Goal: Task Accomplishment & Management: Complete application form

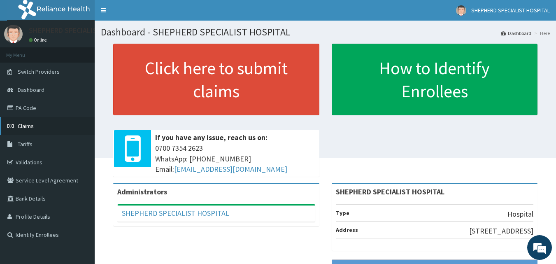
click at [30, 126] on span "Claims" at bounding box center [26, 125] width 16 height 7
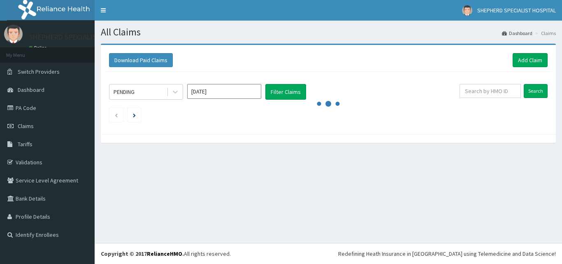
click at [305, 22] on section "All Claims Dashboard Claims" at bounding box center [329, 29] width 468 height 17
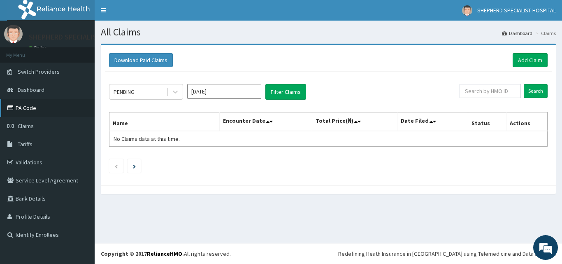
click at [34, 110] on link "PA Code" at bounding box center [47, 108] width 95 height 18
click at [524, 60] on link "Add Claim" at bounding box center [530, 60] width 35 height 14
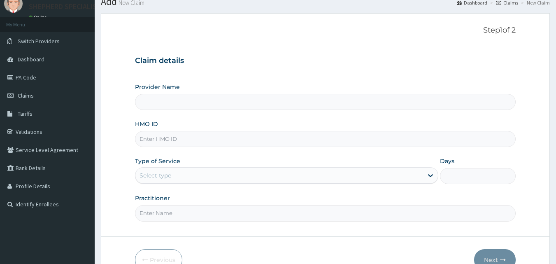
scroll to position [75, 0]
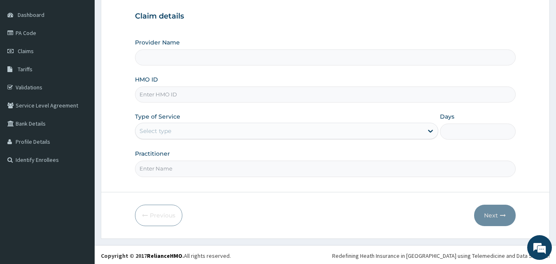
type input "SHEPHERD SPECIALIST HOSPITAL"
click at [180, 97] on input "HMO ID" at bounding box center [325, 94] width 381 height 16
type input "s"
type input "SSV/10038/E"
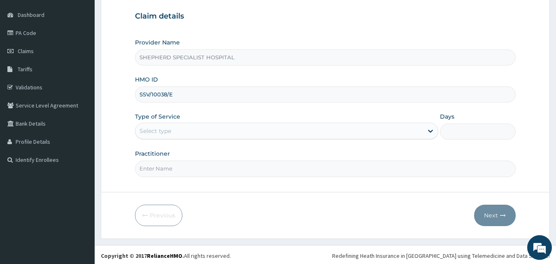
click at [175, 133] on div "Select type" at bounding box center [279, 130] width 288 height 13
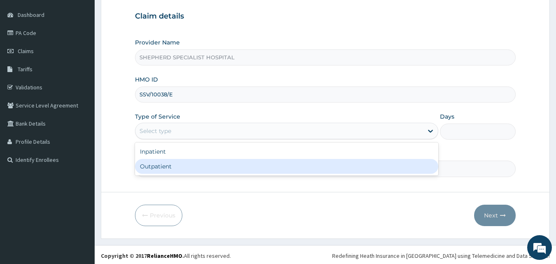
click at [163, 165] on div "Outpatient" at bounding box center [286, 166] width 303 height 15
type input "1"
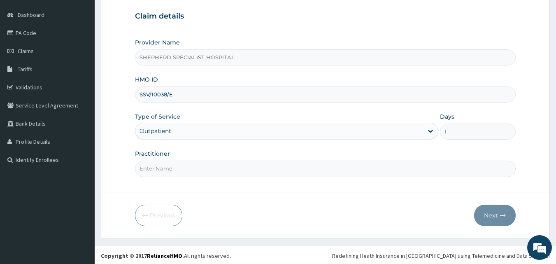
click at [177, 170] on input "Practitioner" at bounding box center [325, 169] width 381 height 16
type input "Dr Sanusi"
click at [505, 219] on button "Next" at bounding box center [495, 215] width 42 height 21
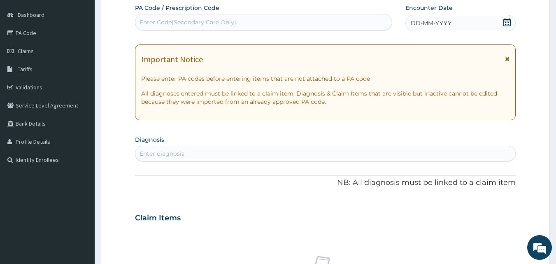
click at [505, 24] on icon at bounding box center [507, 22] width 8 height 8
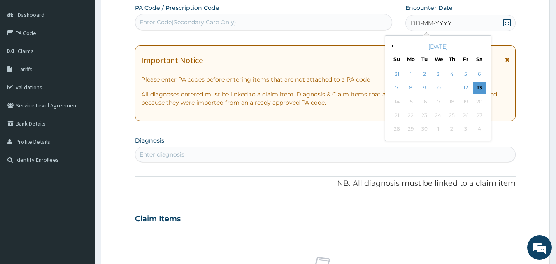
click at [481, 87] on div "13" at bounding box center [480, 88] width 12 height 12
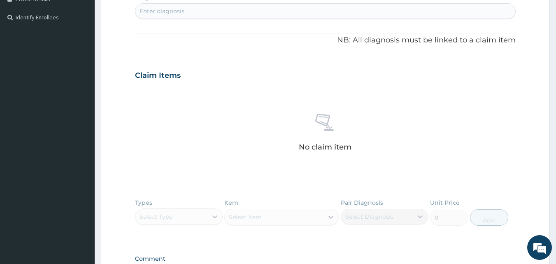
scroll to position [227, 0]
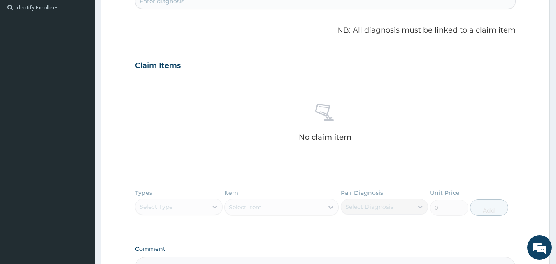
click at [162, 3] on div "Enter diagnosis" at bounding box center [162, 1] width 45 height 8
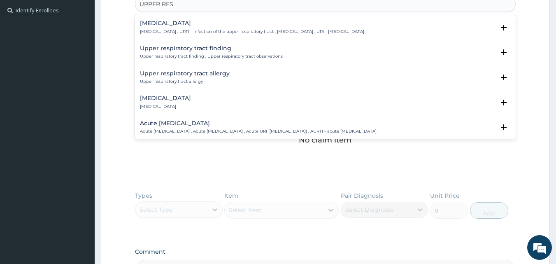
type input "UPPER RESP"
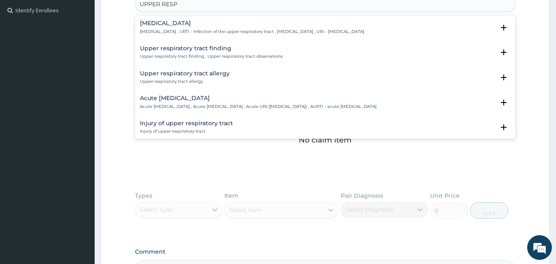
click at [181, 23] on h4 "Upper respiratory infection" at bounding box center [252, 23] width 224 height 6
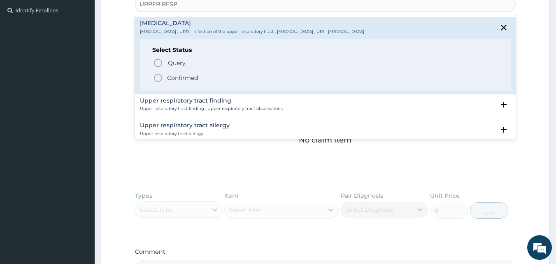
click at [173, 75] on p "Confirmed" at bounding box center [182, 78] width 31 height 8
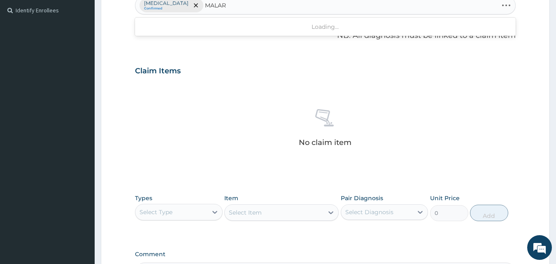
type input "MALARI"
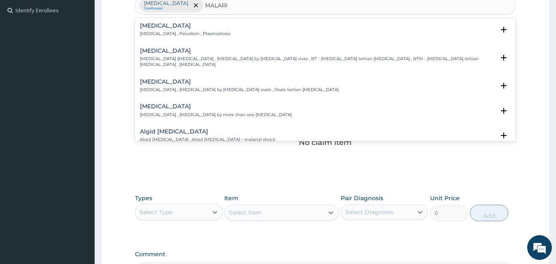
click at [189, 33] on p "Malaria , Paludism , Plasmodiosis" at bounding box center [185, 34] width 91 height 6
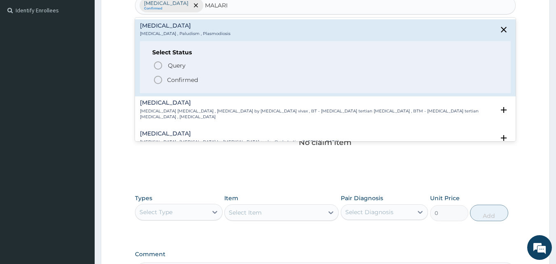
click at [174, 75] on span "Confirmed" at bounding box center [326, 80] width 346 height 10
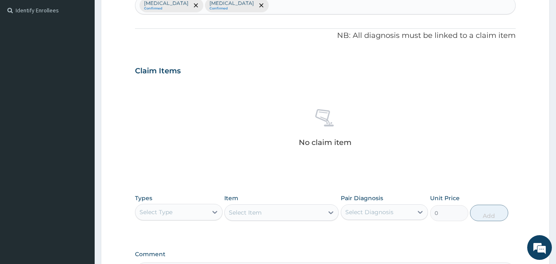
scroll to position [330, 0]
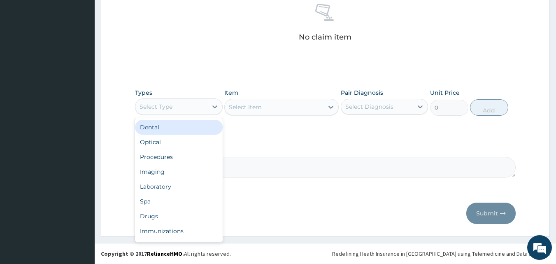
click at [193, 107] on div "Select Type" at bounding box center [171, 106] width 72 height 13
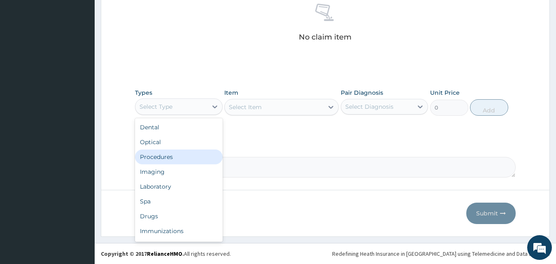
click at [180, 152] on div "Procedures" at bounding box center [179, 156] width 88 height 15
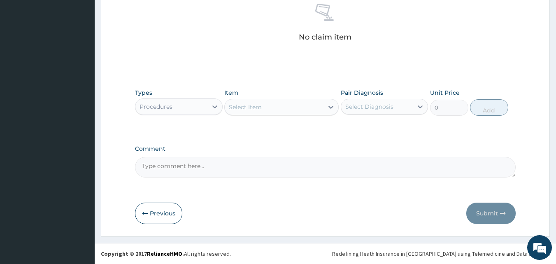
click at [288, 104] on div "Select Item" at bounding box center [274, 106] width 99 height 13
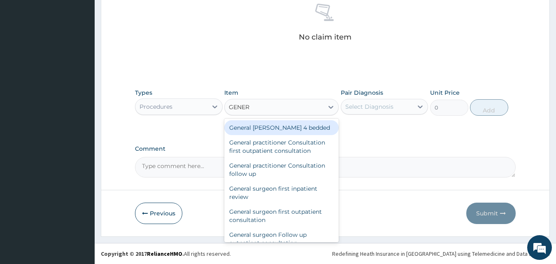
type input "GENERA"
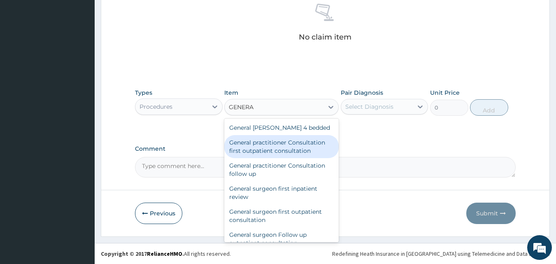
click at [262, 145] on div "General practitioner Consultation first outpatient consultation" at bounding box center [281, 146] width 114 height 23
type input "3795"
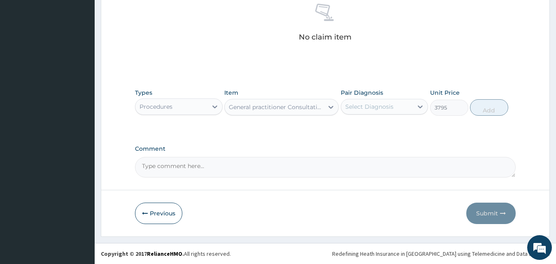
click at [397, 114] on div "Select Diagnosis" at bounding box center [385, 107] width 88 height 16
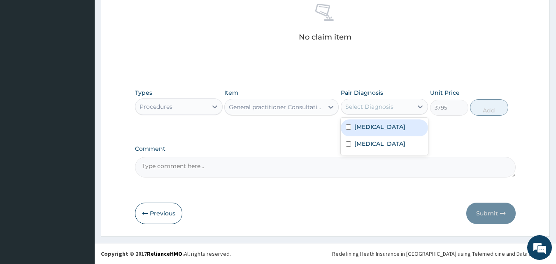
click at [380, 131] on label "Upper respiratory infection" at bounding box center [380, 127] width 51 height 8
checkbox input "true"
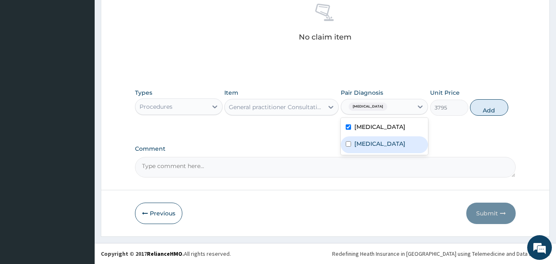
click at [368, 148] on label "Malaria" at bounding box center [380, 144] width 51 height 8
checkbox input "true"
click at [487, 114] on button "Add" at bounding box center [489, 107] width 38 height 16
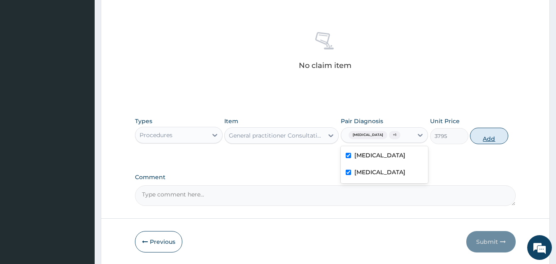
type input "0"
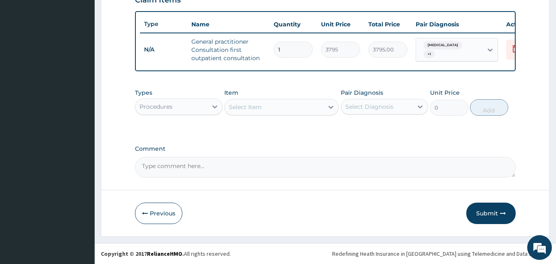
click at [253, 106] on div "Select Item" at bounding box center [245, 107] width 33 height 8
type input "AUGM"
click at [207, 103] on div "Procedures" at bounding box center [171, 106] width 72 height 13
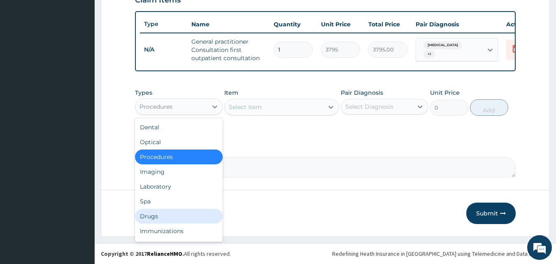
click at [150, 221] on div "Drugs" at bounding box center [179, 216] width 88 height 15
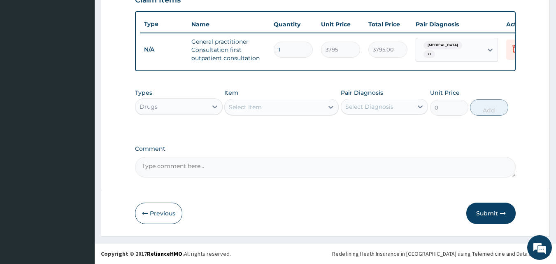
click at [283, 110] on div "Select Item" at bounding box center [274, 106] width 99 height 13
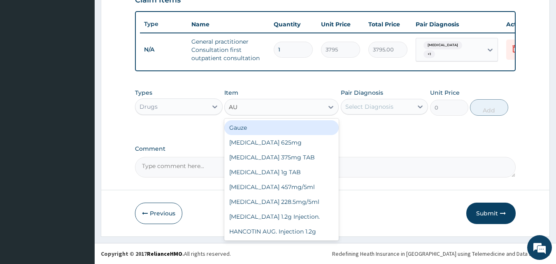
type input "AUG"
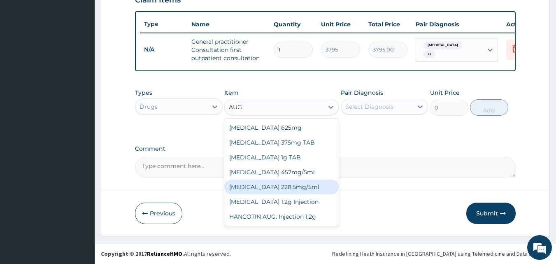
click at [271, 185] on div "AUGMENTIN 228.5mg/5ml" at bounding box center [281, 187] width 114 height 15
type input "7590"
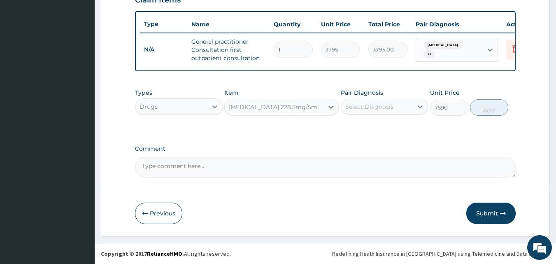
click at [371, 104] on div "Select Diagnosis" at bounding box center [369, 107] width 48 height 8
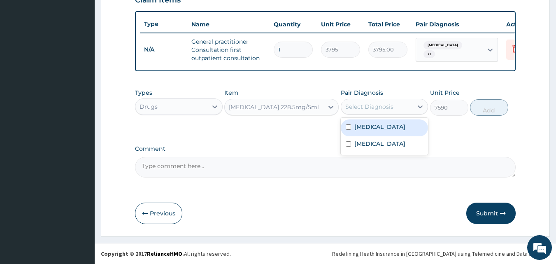
click at [358, 124] on label "Upper respiratory infection" at bounding box center [380, 127] width 51 height 8
checkbox input "true"
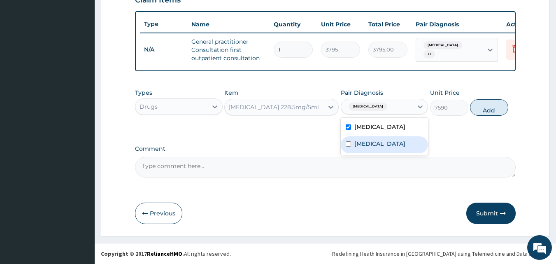
click at [352, 147] on div "Malaria" at bounding box center [385, 144] width 88 height 17
checkbox input "true"
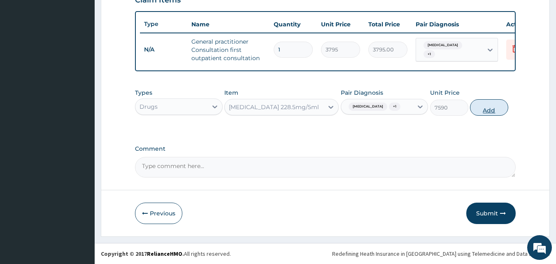
click at [484, 110] on button "Add" at bounding box center [489, 107] width 38 height 16
type input "0"
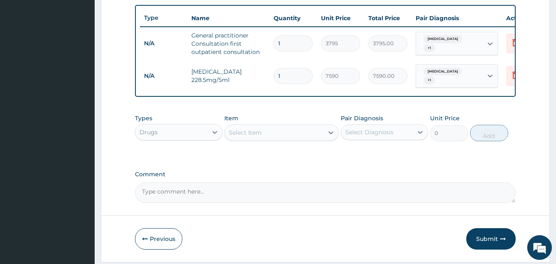
click at [279, 139] on div "Select Item" at bounding box center [274, 132] width 99 height 13
type input "PIRI"
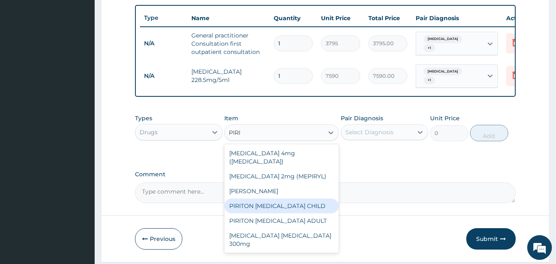
click at [286, 204] on div "PIRITON EXPECTORANT CHILD" at bounding box center [281, 205] width 114 height 15
type input "1265"
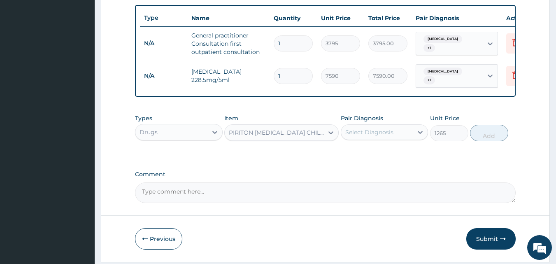
click at [403, 132] on div "Select Diagnosis" at bounding box center [377, 132] width 72 height 13
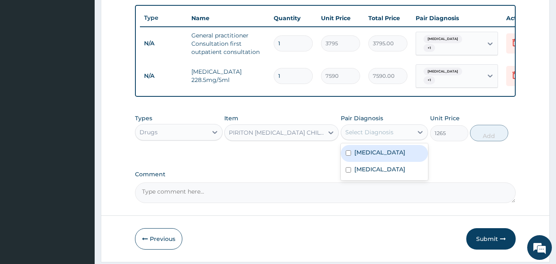
click at [379, 156] on label "Upper respiratory infection" at bounding box center [380, 152] width 51 height 8
checkbox input "true"
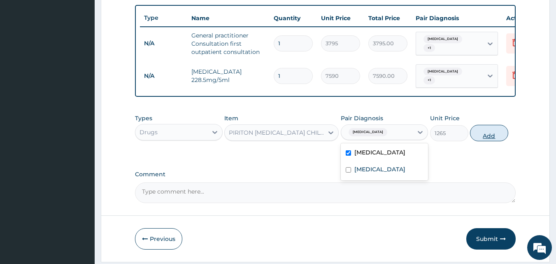
click at [481, 140] on button "Add" at bounding box center [489, 133] width 38 height 16
type input "0"
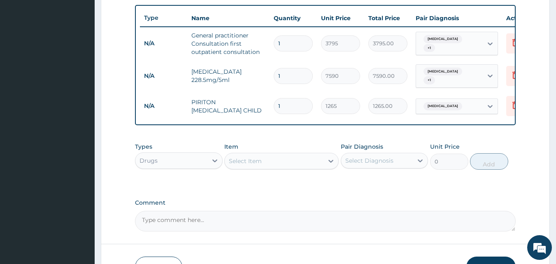
click at [267, 168] on div "Select Item" at bounding box center [274, 160] width 99 height 13
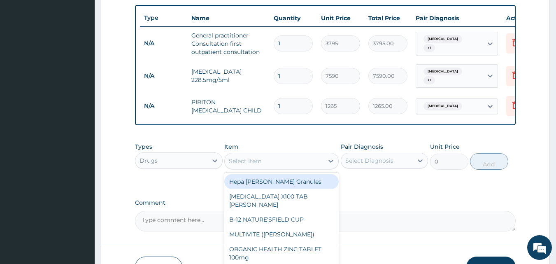
type input "C"
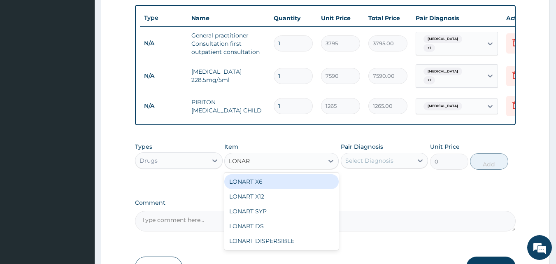
type input "LONART"
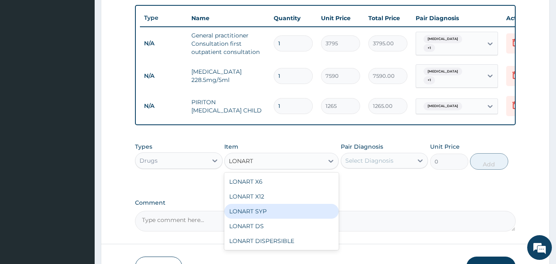
click at [255, 214] on div "LONART SYP" at bounding box center [281, 211] width 114 height 15
type input "2909.5"
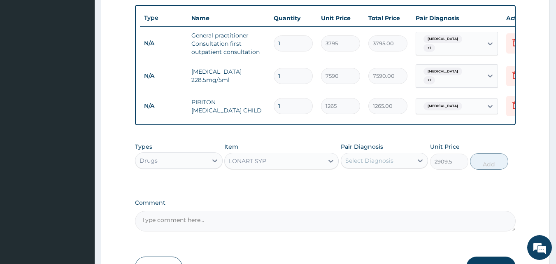
click at [397, 156] on div "Pair Diagnosis Select Diagnosis" at bounding box center [385, 155] width 88 height 27
click at [384, 165] on div "Select Diagnosis" at bounding box center [369, 160] width 48 height 8
click at [369, 185] on label "Upper respiratory infection" at bounding box center [380, 181] width 51 height 8
checkbox input "true"
click at [487, 165] on button "Add" at bounding box center [489, 161] width 38 height 16
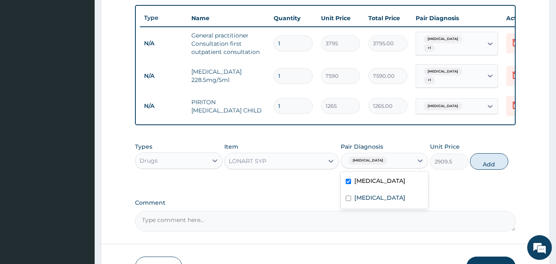
type input "0"
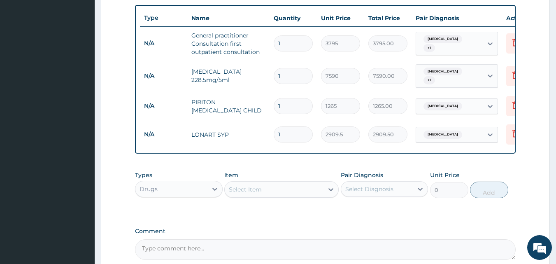
click at [290, 196] on div "Select Item" at bounding box center [274, 189] width 99 height 13
type input "IBU"
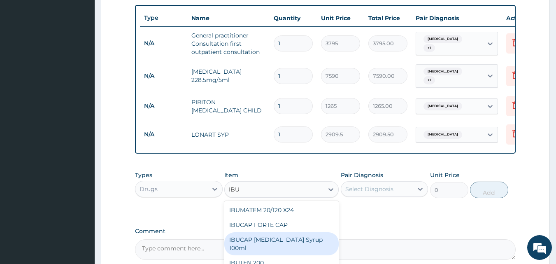
click at [269, 250] on div "IBUCAP COLD AND FLU Syrup 100ml" at bounding box center [281, 243] width 114 height 23
type input "822.25"
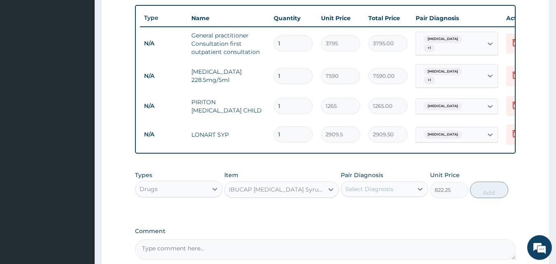
click at [370, 193] on div "Select Diagnosis" at bounding box center [369, 189] width 48 height 8
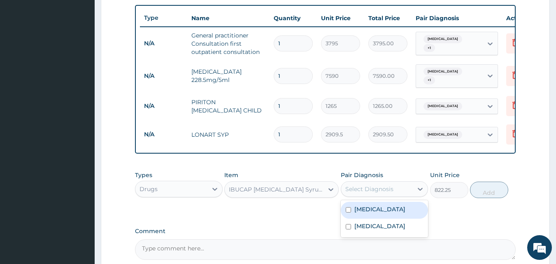
click at [359, 213] on label "Upper respiratory infection" at bounding box center [380, 209] width 51 height 8
checkbox input "true"
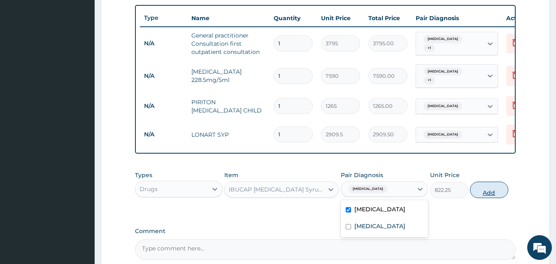
click at [480, 196] on button "Add" at bounding box center [489, 190] width 38 height 16
type input "0"
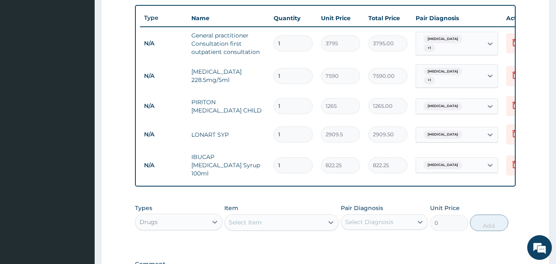
click at [304, 225] on div "Select Item" at bounding box center [274, 222] width 99 height 13
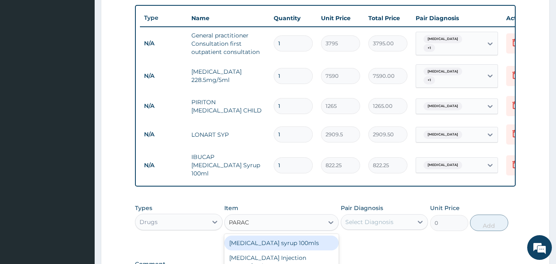
type input "PARACE"
click at [287, 249] on div "Paracetamol syrup 100mls" at bounding box center [281, 243] width 114 height 15
type input "759"
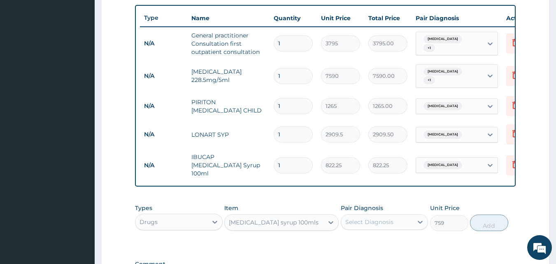
click at [370, 226] on div "Select Diagnosis" at bounding box center [369, 222] width 48 height 8
click at [359, 246] on label "Upper respiratory infection" at bounding box center [380, 242] width 51 height 8
checkbox input "true"
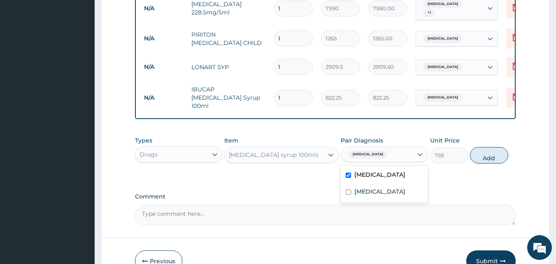
scroll to position [373, 0]
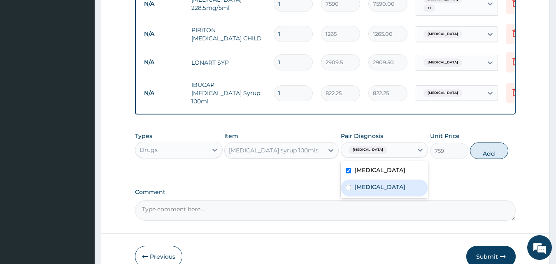
click at [369, 191] on label "Malaria" at bounding box center [380, 187] width 51 height 8
checkbox input "true"
click at [368, 174] on label "Upper respiratory infection" at bounding box center [380, 170] width 51 height 8
checkbox input "false"
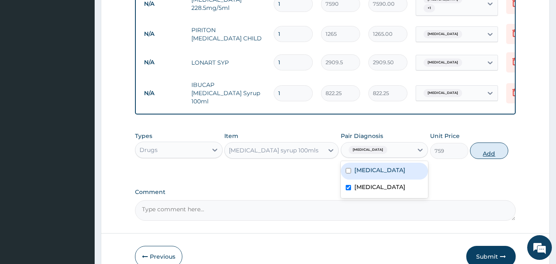
click at [495, 151] on button "Add" at bounding box center [489, 150] width 38 height 16
type input "0"
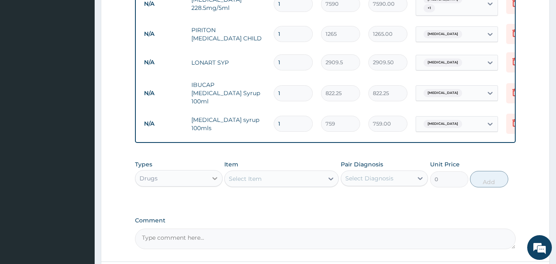
click at [209, 177] on div "Drugs" at bounding box center [179, 178] width 88 height 16
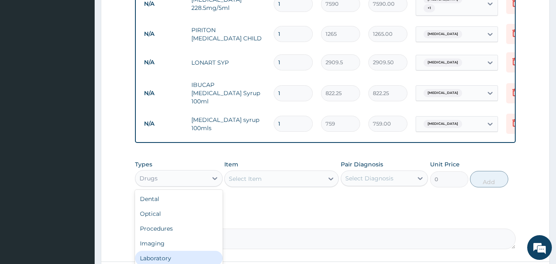
click at [182, 258] on div "Laboratory" at bounding box center [179, 258] width 88 height 15
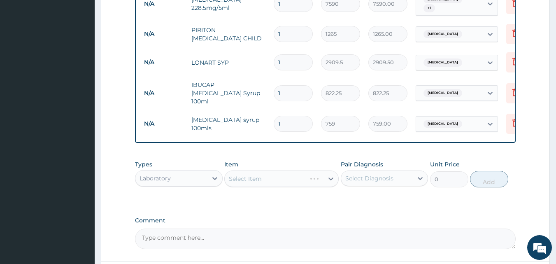
click at [282, 178] on div "Select Item" at bounding box center [281, 178] width 114 height 16
click at [282, 178] on div "Select Item" at bounding box center [274, 178] width 99 height 13
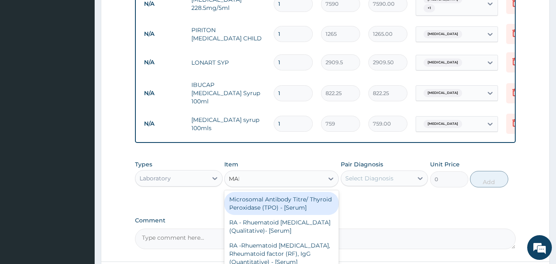
type input "MALA"
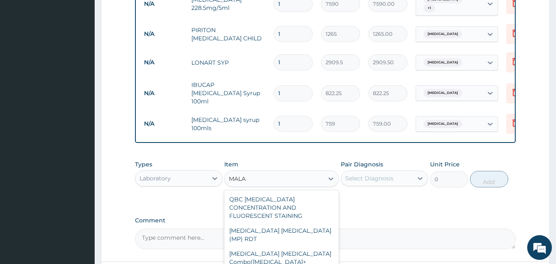
type input "1725"
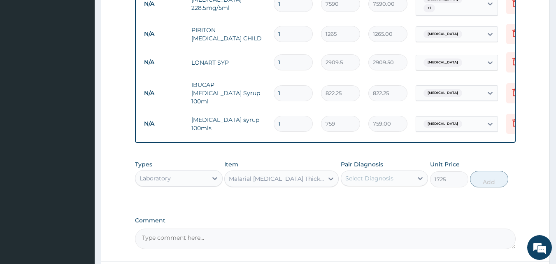
click at [391, 182] on div "Select Diagnosis" at bounding box center [369, 178] width 48 height 8
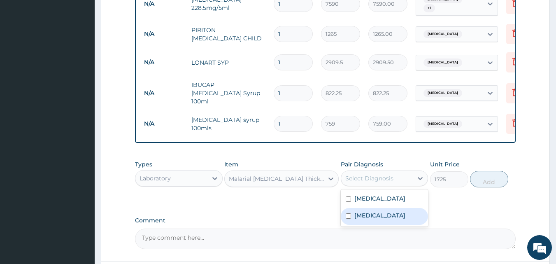
click at [370, 219] on label "Malaria" at bounding box center [380, 215] width 51 height 8
checkbox input "true"
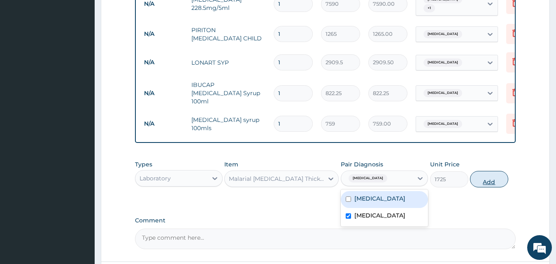
click at [500, 184] on button "Add" at bounding box center [489, 179] width 38 height 16
type input "0"
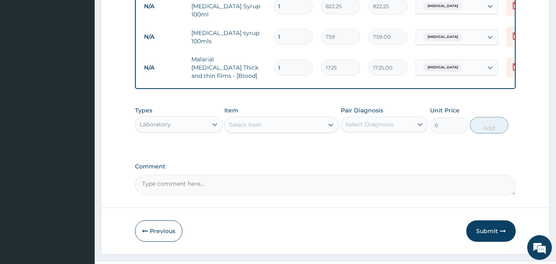
scroll to position [463, 0]
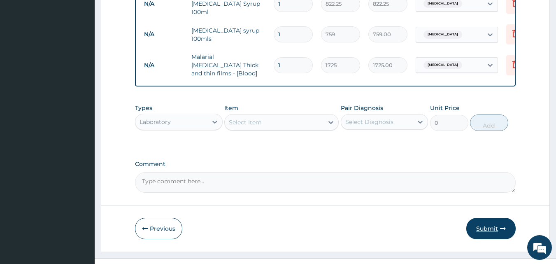
click at [483, 227] on button "Submit" at bounding box center [491, 228] width 49 height 21
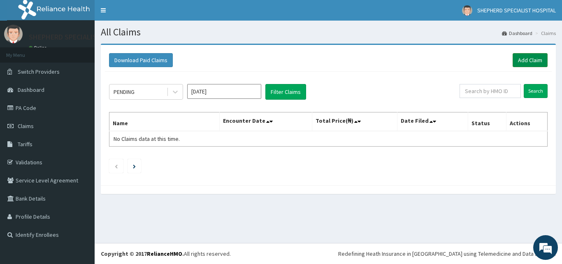
click at [518, 58] on link "Add Claim" at bounding box center [530, 60] width 35 height 14
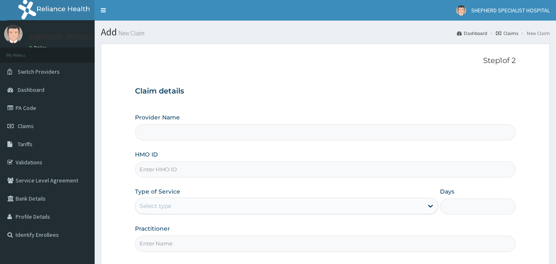
scroll to position [77, 0]
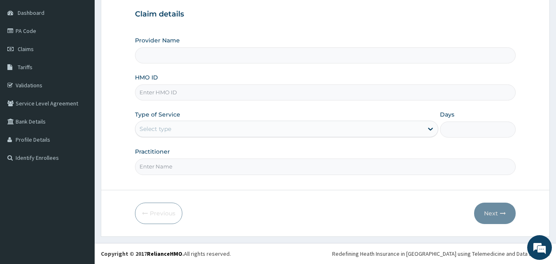
type input "SHEPHERD SPECIALIST HOSPITAL"
click at [272, 96] on input "HMO ID" at bounding box center [325, 92] width 381 height 16
type input "s"
type input "SSV/10038/B"
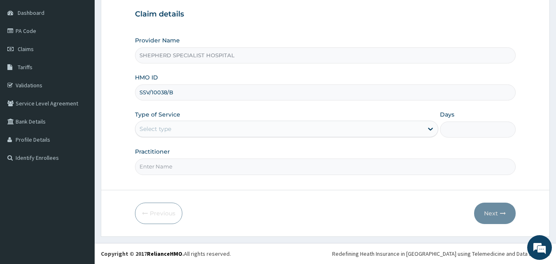
click at [217, 135] on div "Select type" at bounding box center [279, 128] width 288 height 13
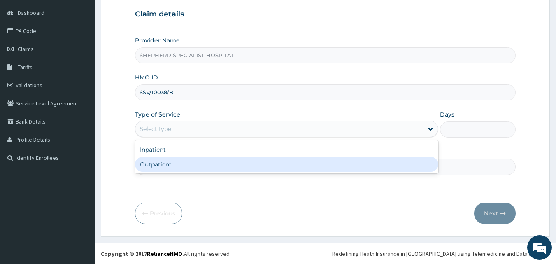
click at [208, 162] on div "Outpatient" at bounding box center [286, 164] width 303 height 15
type input "1"
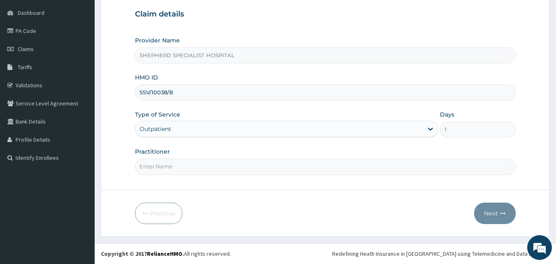
click at [209, 162] on input "Practitioner" at bounding box center [325, 167] width 381 height 16
type input "Dr Sanusi"
click at [488, 216] on button "Next" at bounding box center [495, 213] width 42 height 21
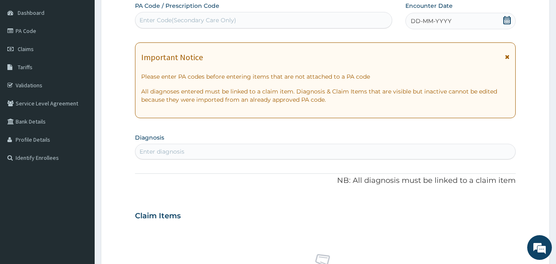
click at [506, 18] on icon at bounding box center [507, 20] width 8 height 8
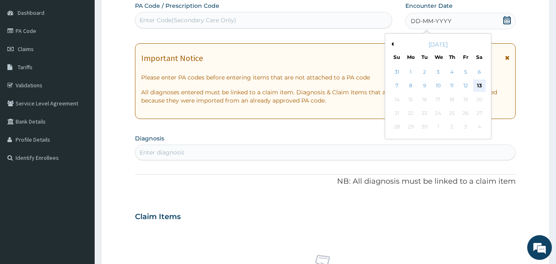
click at [480, 83] on div "13" at bounding box center [480, 86] width 12 height 12
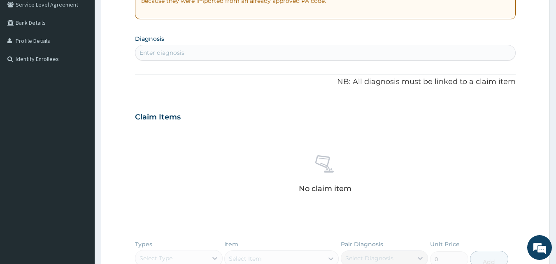
scroll to position [177, 0]
click at [238, 53] on div "Enter diagnosis" at bounding box center [325, 51] width 380 height 13
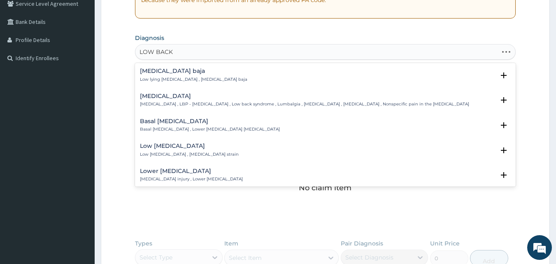
type input "LOW BACK"
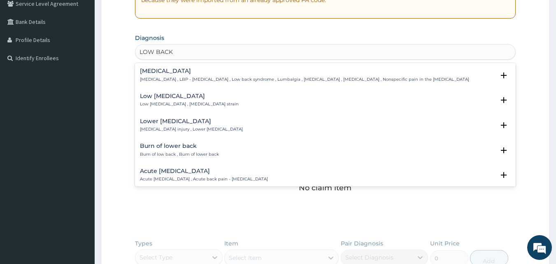
click at [198, 79] on p "Low back pain , LBP - Low back pain , Low back syndrome , Lumbalgia , Lumbago ,…" at bounding box center [304, 80] width 329 height 6
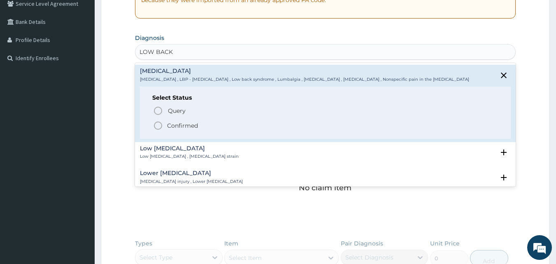
click at [177, 124] on p "Confirmed" at bounding box center [182, 125] width 31 height 8
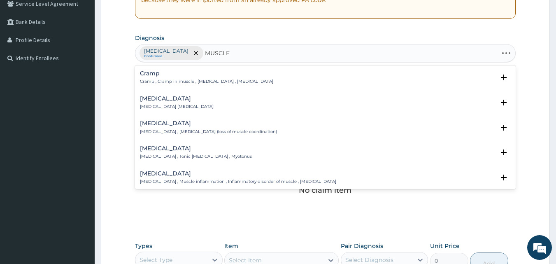
type input "MUSCLE"
click at [166, 97] on h4 "Spasm" at bounding box center [177, 99] width 74 height 6
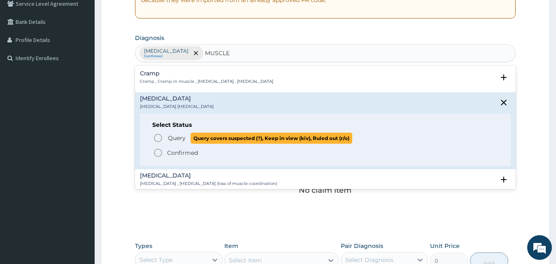
click at [167, 136] on p "Query Query covers suspected (?), Keep in view (kiv), Ruled out (r/o)" at bounding box center [259, 138] width 185 height 11
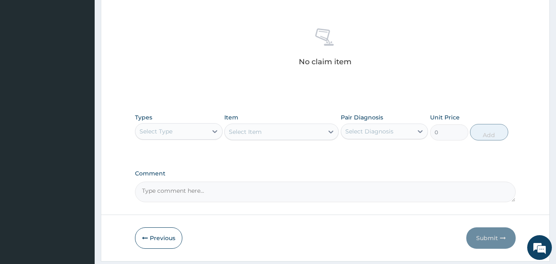
scroll to position [330, 0]
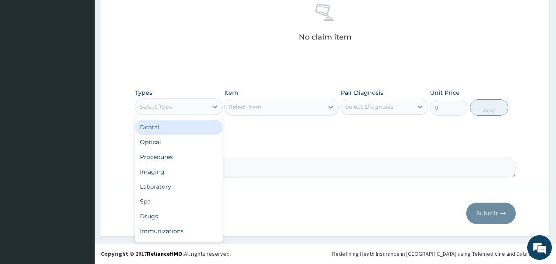
click at [205, 105] on div "Select Type" at bounding box center [171, 106] width 72 height 13
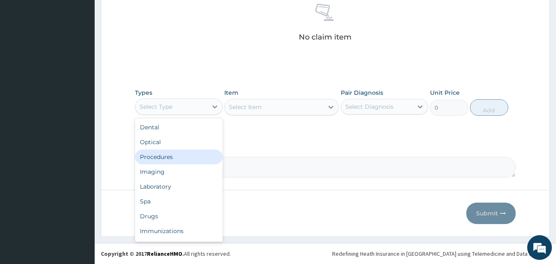
click at [184, 151] on div "Procedures" at bounding box center [179, 156] width 88 height 15
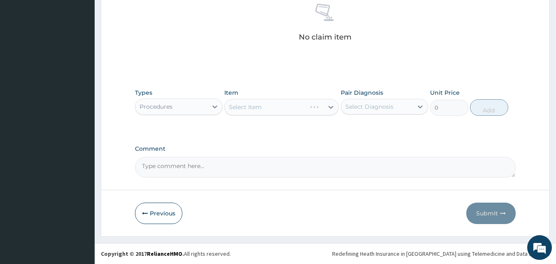
click at [319, 108] on div "Select Item" at bounding box center [281, 107] width 114 height 16
click at [320, 108] on div "Select Item" at bounding box center [274, 106] width 99 height 13
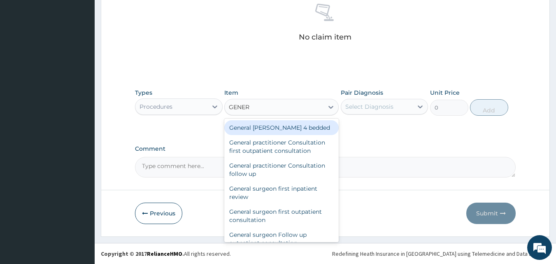
type input "GENERA"
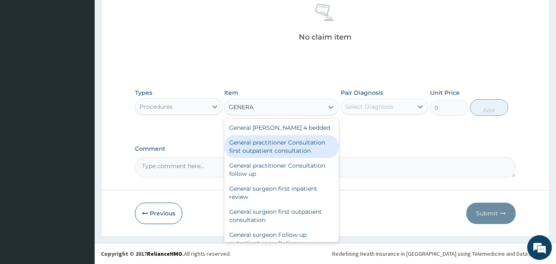
click at [283, 144] on div "General practitioner Consultation first outpatient consultation" at bounding box center [281, 146] width 114 height 23
type input "3795"
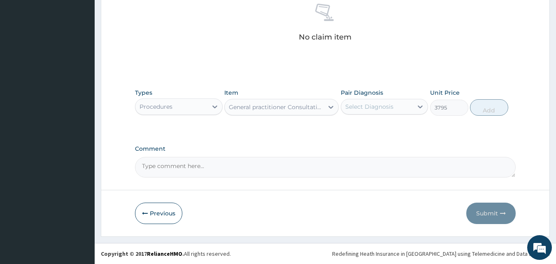
click at [376, 109] on div "Select Diagnosis" at bounding box center [369, 107] width 48 height 8
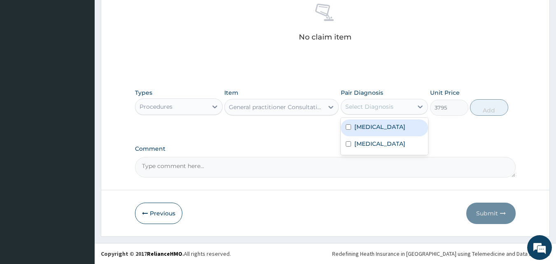
click at [367, 130] on label "Low back pain" at bounding box center [380, 127] width 51 height 8
checkbox input "true"
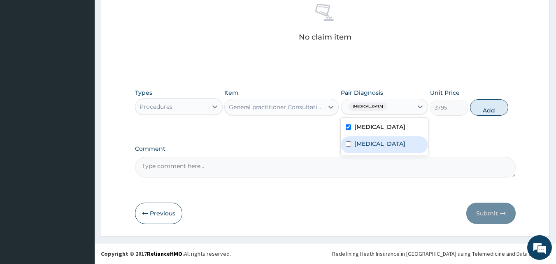
click at [362, 142] on label "Spasm" at bounding box center [380, 144] width 51 height 8
checkbox input "true"
click at [487, 111] on button "Add" at bounding box center [489, 107] width 38 height 16
type input "0"
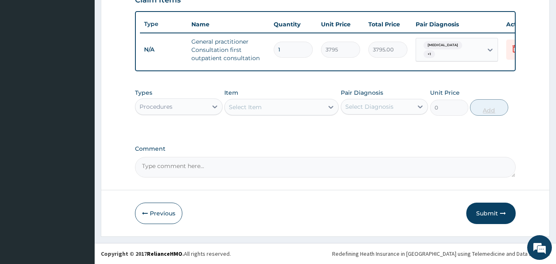
scroll to position [301, 0]
click at [250, 101] on div "Select Item" at bounding box center [274, 106] width 99 height 13
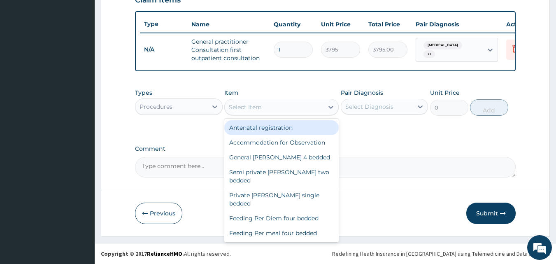
click at [184, 106] on div "Procedures" at bounding box center [171, 106] width 72 height 13
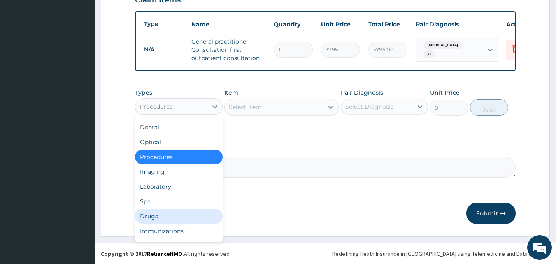
click at [156, 224] on div "Dental Optical Procedures Imaging Laboratory Spa Drugs Immunizations Others Gym" at bounding box center [179, 180] width 88 height 124
click at [157, 218] on div "Drugs" at bounding box center [179, 216] width 88 height 15
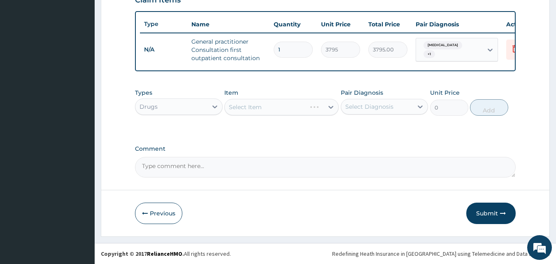
click at [299, 104] on div "Select Item" at bounding box center [281, 107] width 114 height 16
click at [299, 104] on div "Select Item" at bounding box center [274, 106] width 99 height 13
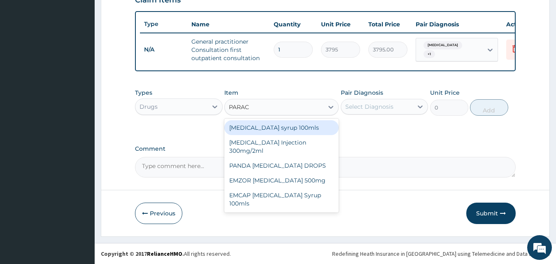
type input "PARACE"
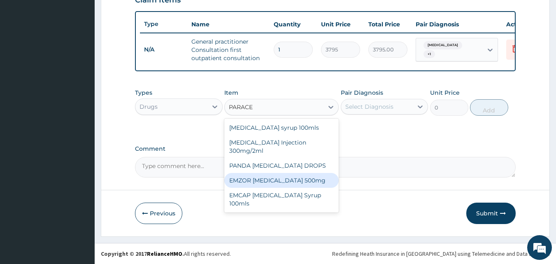
click at [276, 177] on div "EMZOR PARACETAMOL 500mg" at bounding box center [281, 180] width 114 height 15
type input "25.3"
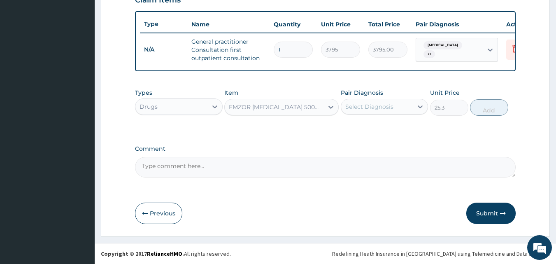
click at [403, 109] on div "Select Diagnosis" at bounding box center [377, 106] width 72 height 13
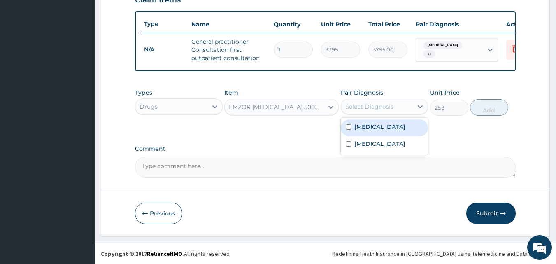
click at [378, 129] on label "Low back pain" at bounding box center [380, 127] width 51 height 8
checkbox input "true"
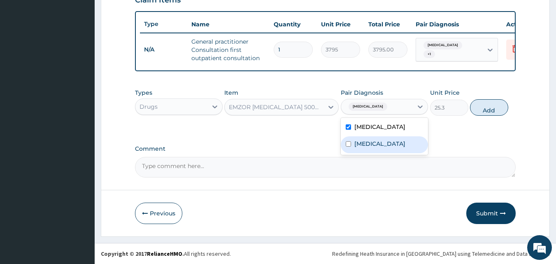
click at [369, 144] on label "Spasm" at bounding box center [380, 144] width 51 height 8
checkbox input "true"
click at [490, 112] on button "Add" at bounding box center [489, 107] width 38 height 16
type input "0"
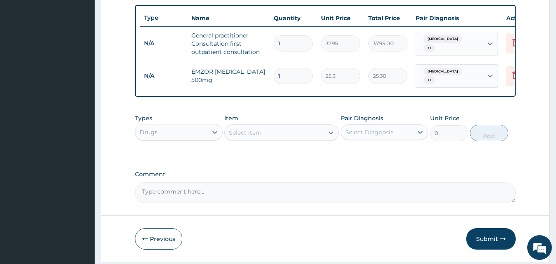
drag, startPoint x: 290, startPoint y: 77, endPoint x: 259, endPoint y: 79, distance: 31.0
click at [259, 79] on tr "N/A EMZOR PARACETAMOL 500mg 1 25.3 25.30 Low back pain + 1 Delete" at bounding box center [342, 76] width 404 height 32
type input "3"
type input "75.90"
type input "30"
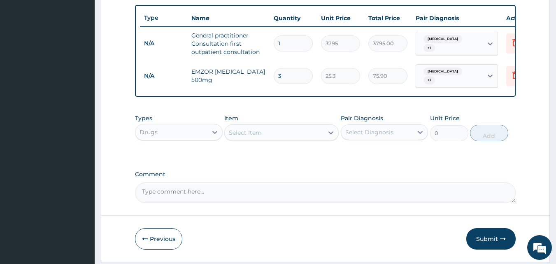
type input "759.00"
type input "30"
click at [497, 242] on button "Submit" at bounding box center [491, 238] width 49 height 21
